Goal: Browse casually

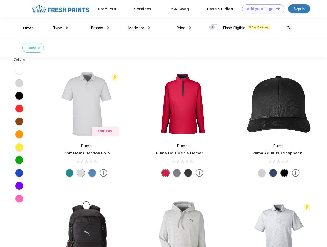
scroll to position [0, 0]
click at [262, 9] on link "Add your Logo Design Tool" at bounding box center [263, 8] width 42 height 9
click at [0, 0] on div "Design Tool" at bounding box center [0, 0] width 0 height 0
click at [276, 8] on link "Add your Logo Design Tool" at bounding box center [263, 8] width 42 height 9
click at [25, 28] on div "Filter" at bounding box center [28, 28] width 11 height 6
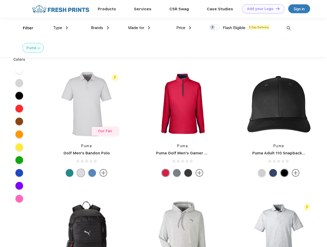
click at [61, 28] on span "Type" at bounding box center [57, 27] width 9 height 5
click at [100, 28] on span "Brands" at bounding box center [97, 27] width 12 height 5
click at [139, 28] on span "Made for" at bounding box center [136, 27] width 16 height 5
click at [184, 28] on span "Price" at bounding box center [181, 27] width 9 height 5
click at [215, 28] on div at bounding box center [215, 27] width 10 height 6
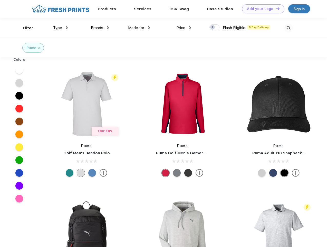
click at [213, 28] on input "checkbox" at bounding box center [211, 25] width 3 height 3
click at [289, 28] on img at bounding box center [289, 28] width 8 height 8
